Goal: Find specific page/section: Find specific page/section

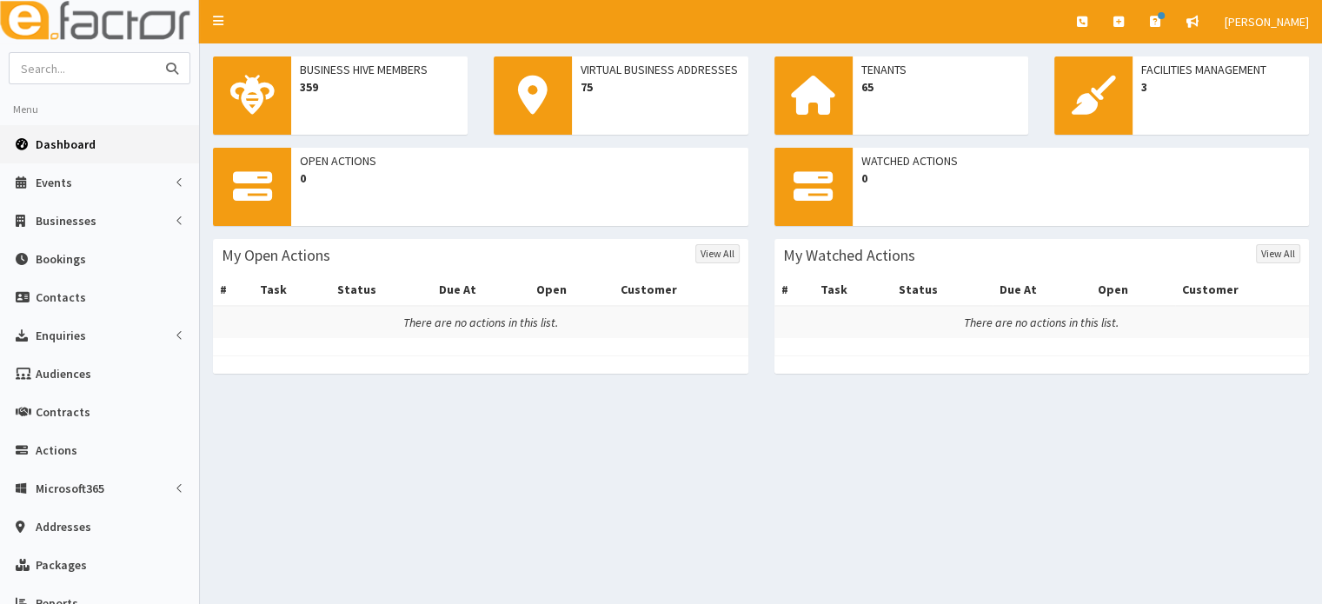
click at [104, 75] on input "text" at bounding box center [83, 68] width 146 height 30
type input "[PERSON_NAME]"
click at [155, 53] on button "submit" at bounding box center [172, 68] width 35 height 30
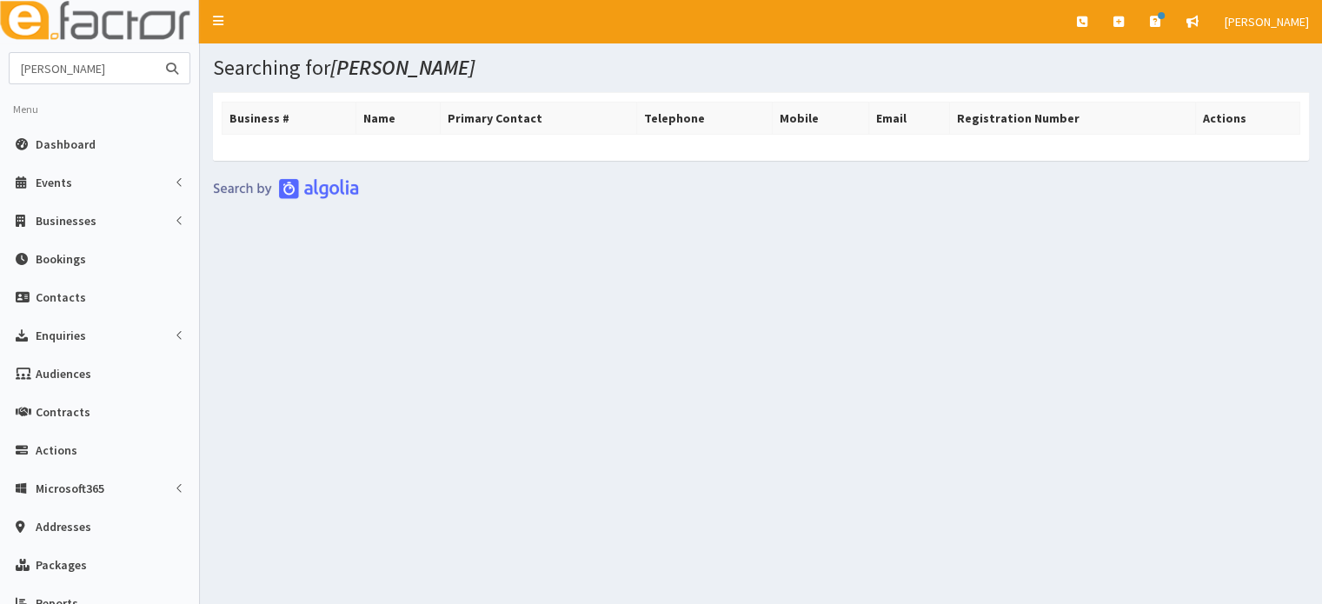
click at [92, 71] on input "[PERSON_NAME]" at bounding box center [83, 68] width 146 height 30
type input "f"
